Goal: Task Accomplishment & Management: Complete application form

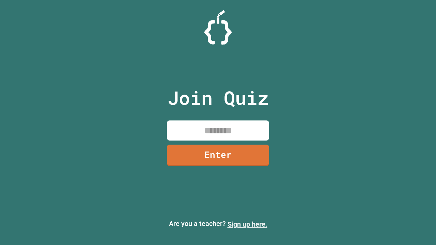
click at [247, 224] on link "Sign up here." at bounding box center [247, 224] width 40 height 8
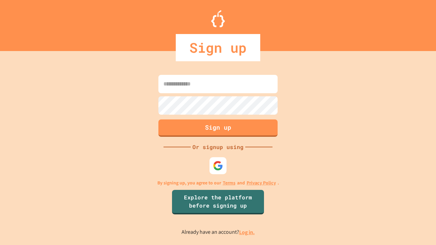
click at [247, 232] on link "Log in." at bounding box center [247, 232] width 16 height 7
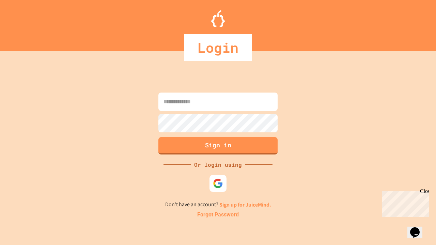
type input "*****"
